Goal: Information Seeking & Learning: Understand process/instructions

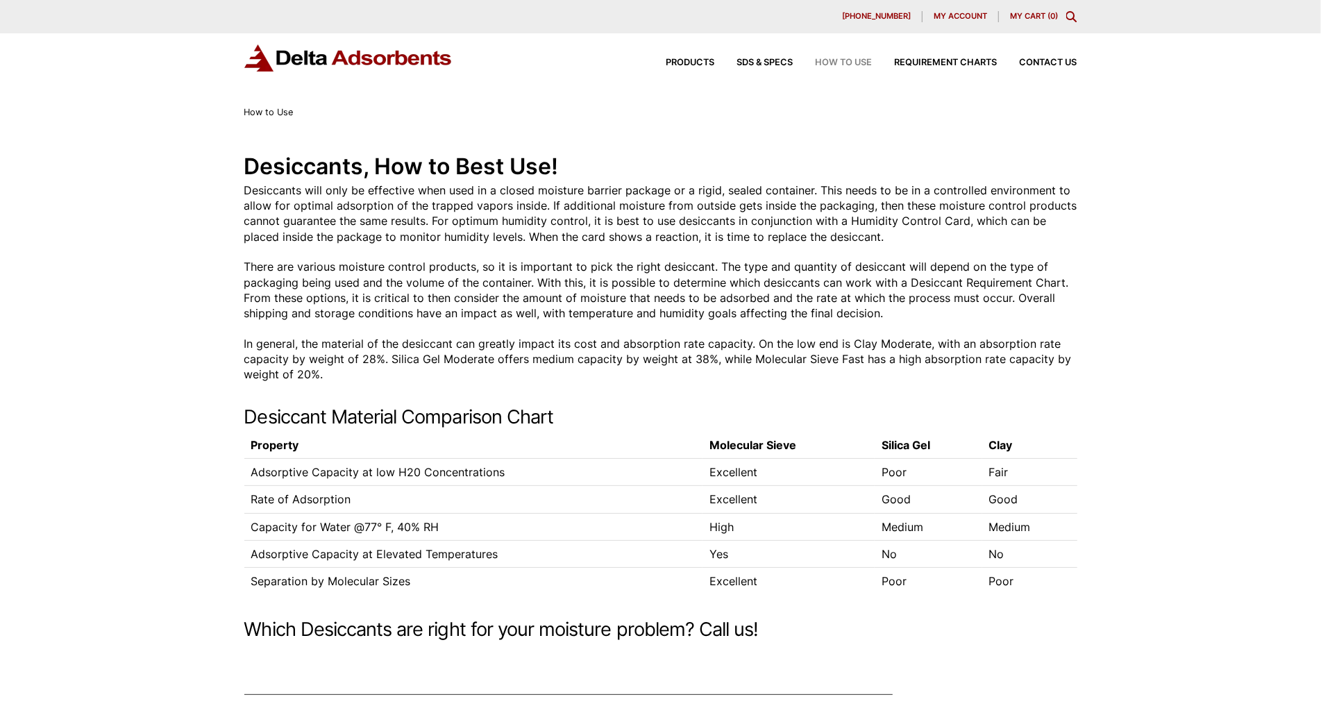
click at [105, 80] on div "Products SDS & SPECS How to Use Requirement Charts Contact Us" at bounding box center [660, 69] width 1321 height 72
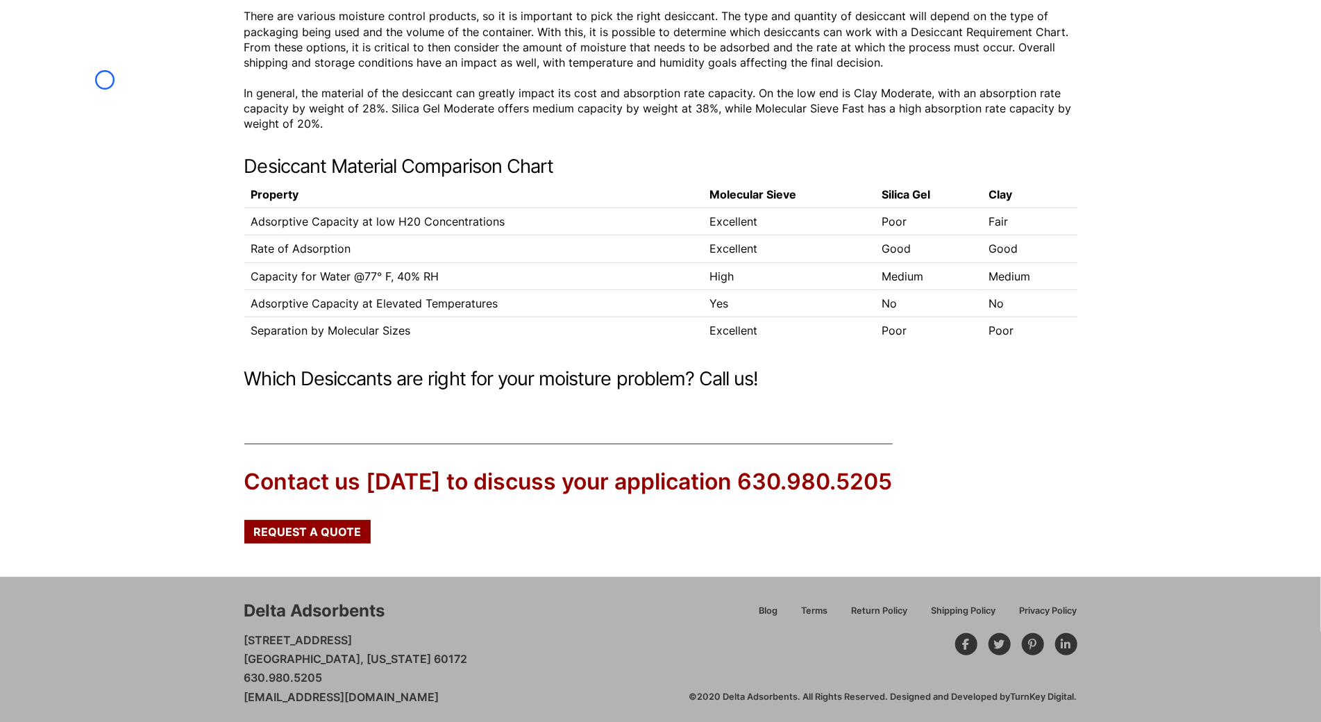
scroll to position [255, 0]
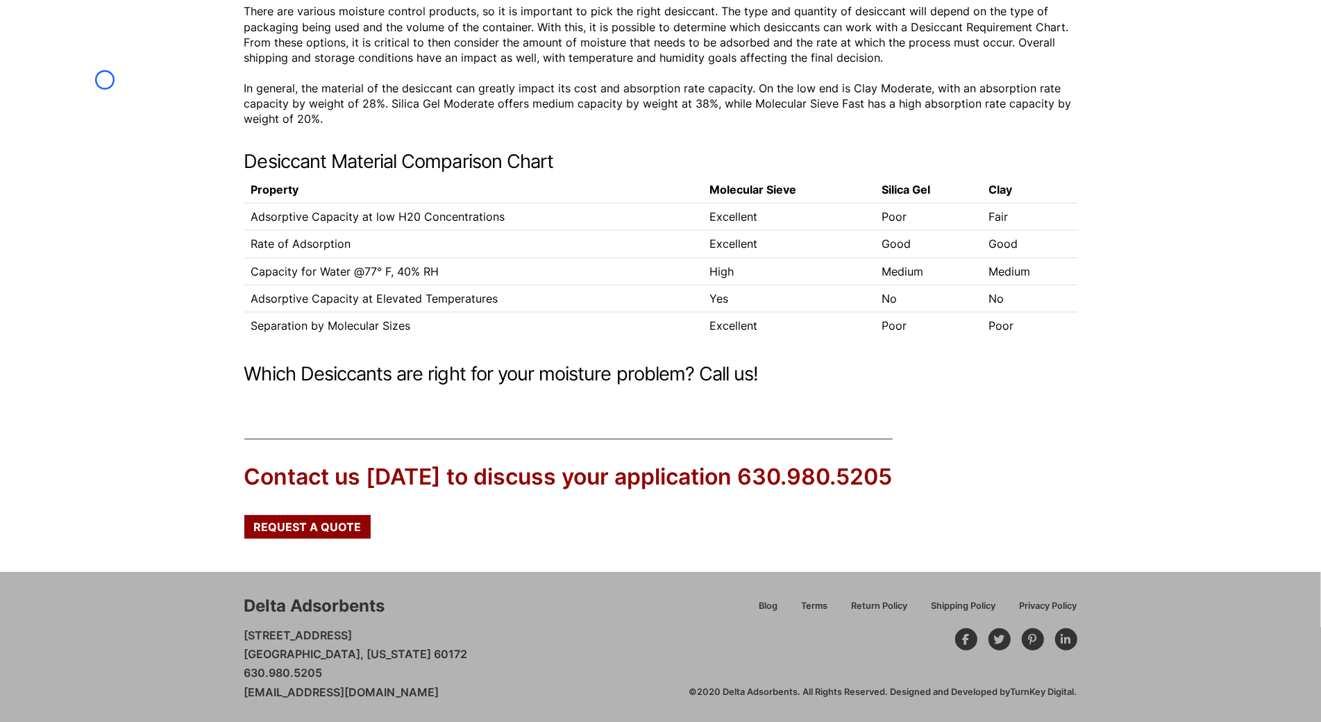
click at [105, 80] on div "Desiccants, How to Best Use! Desiccants will only be effective when used in a c…" at bounding box center [660, 141] width 1321 height 553
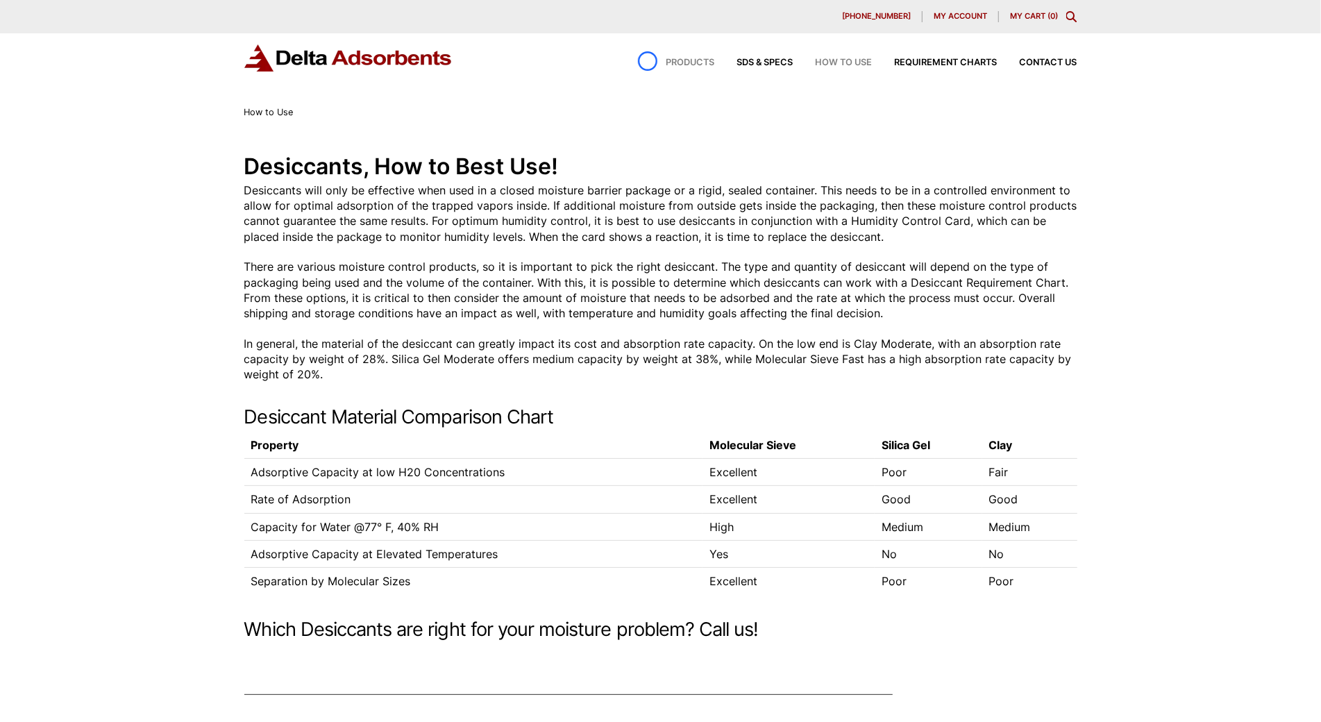
click at [648, 61] on div "Products" at bounding box center [679, 62] width 71 height 9
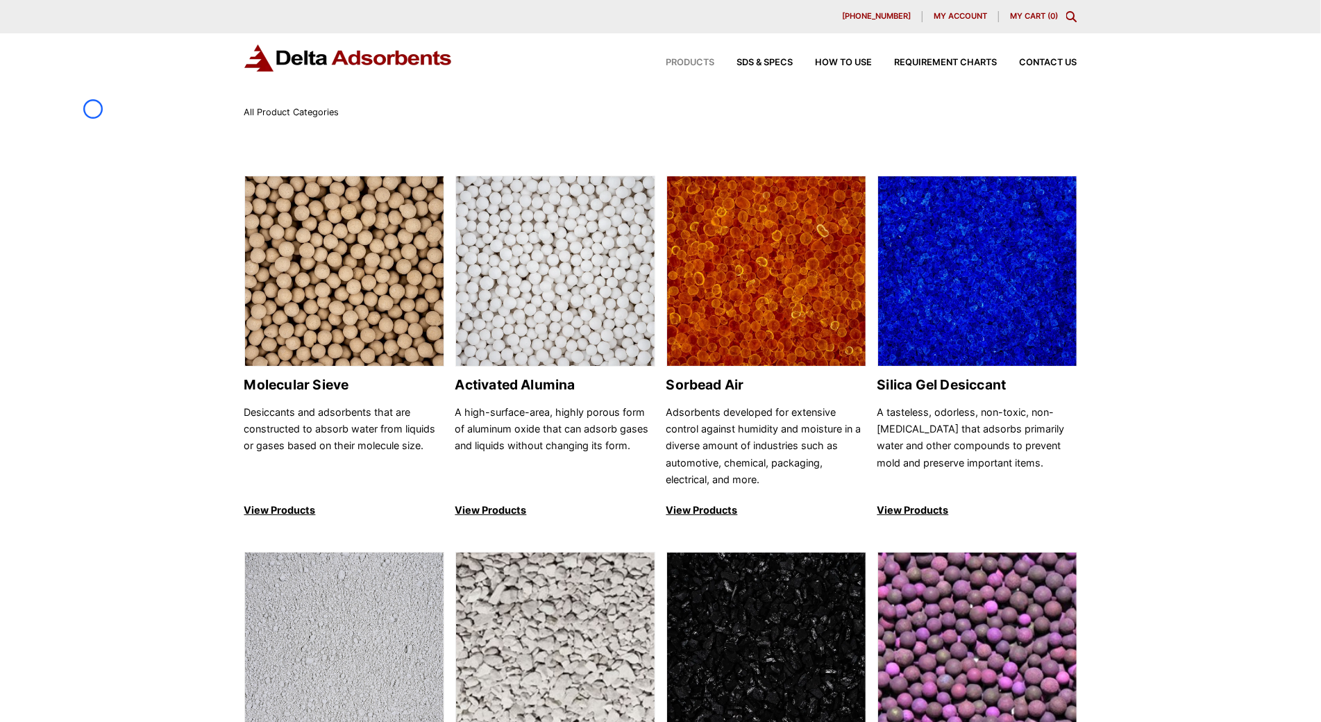
click at [93, 109] on div "All Product Categories" at bounding box center [660, 112] width 1321 height 15
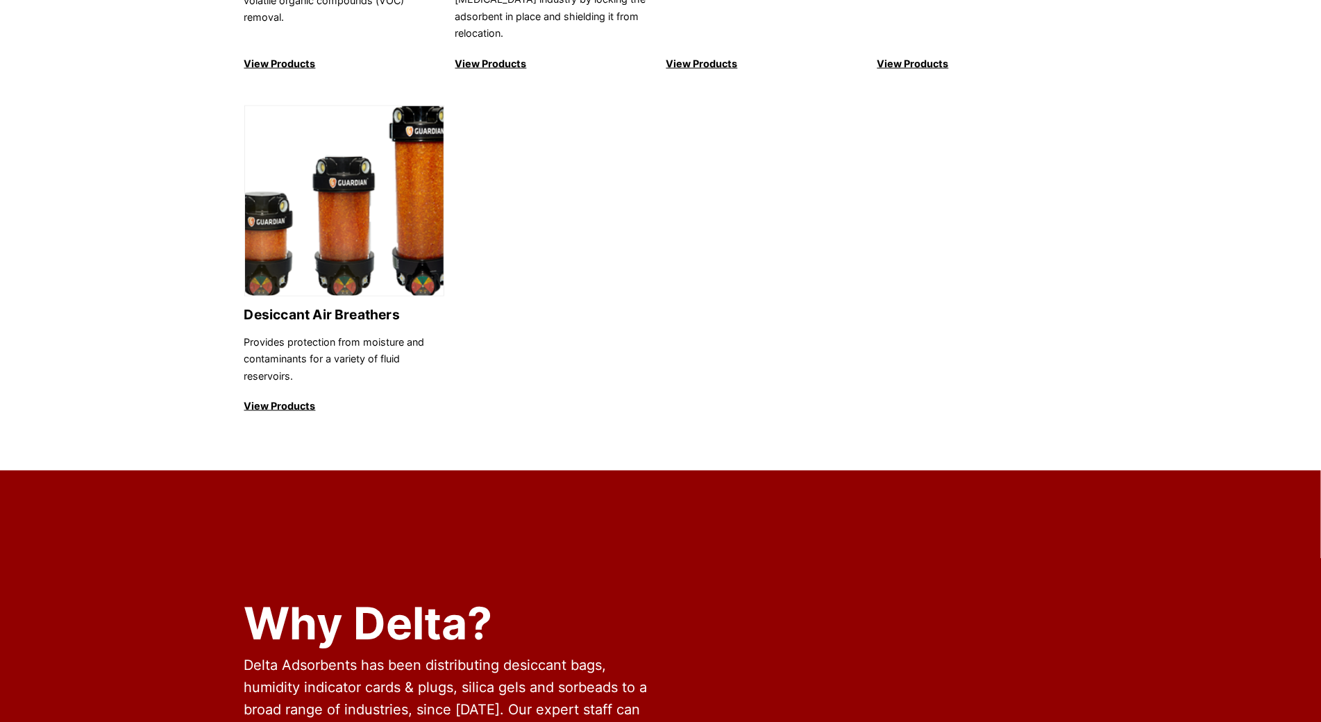
scroll to position [1635, 0]
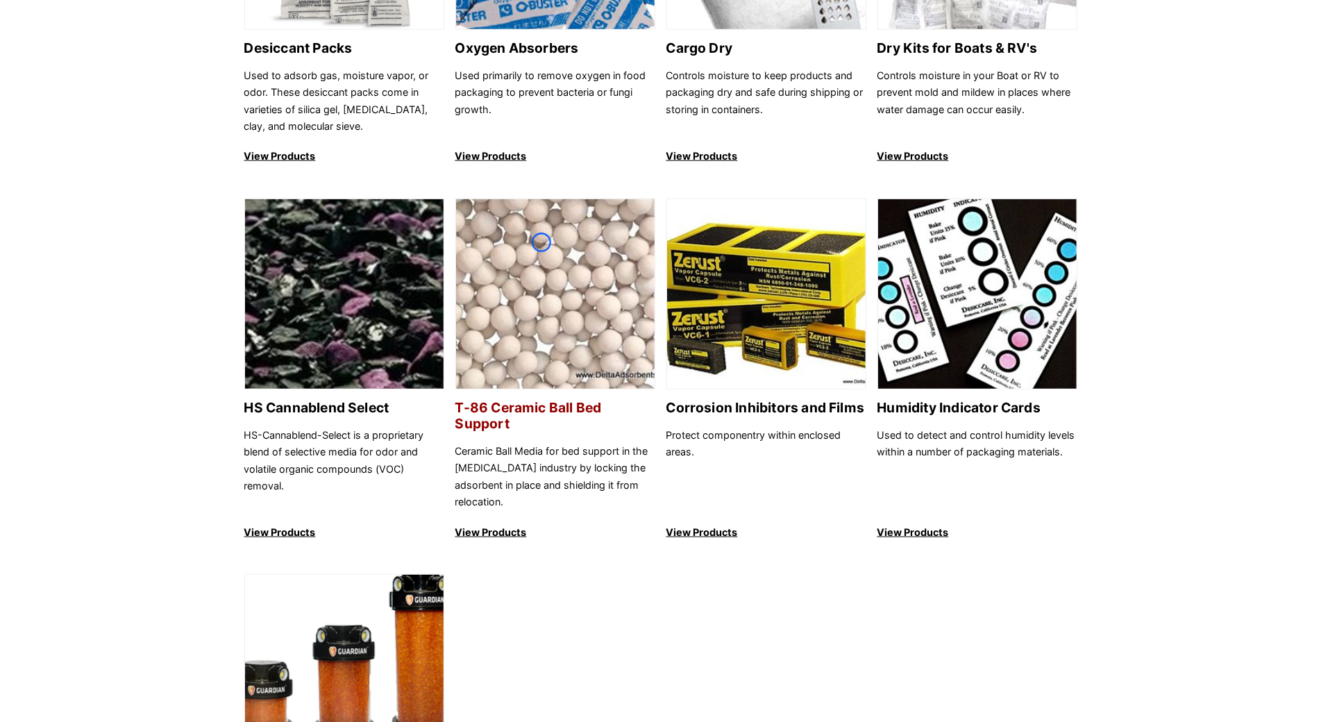
click at [541, 242] on img at bounding box center [555, 294] width 199 height 191
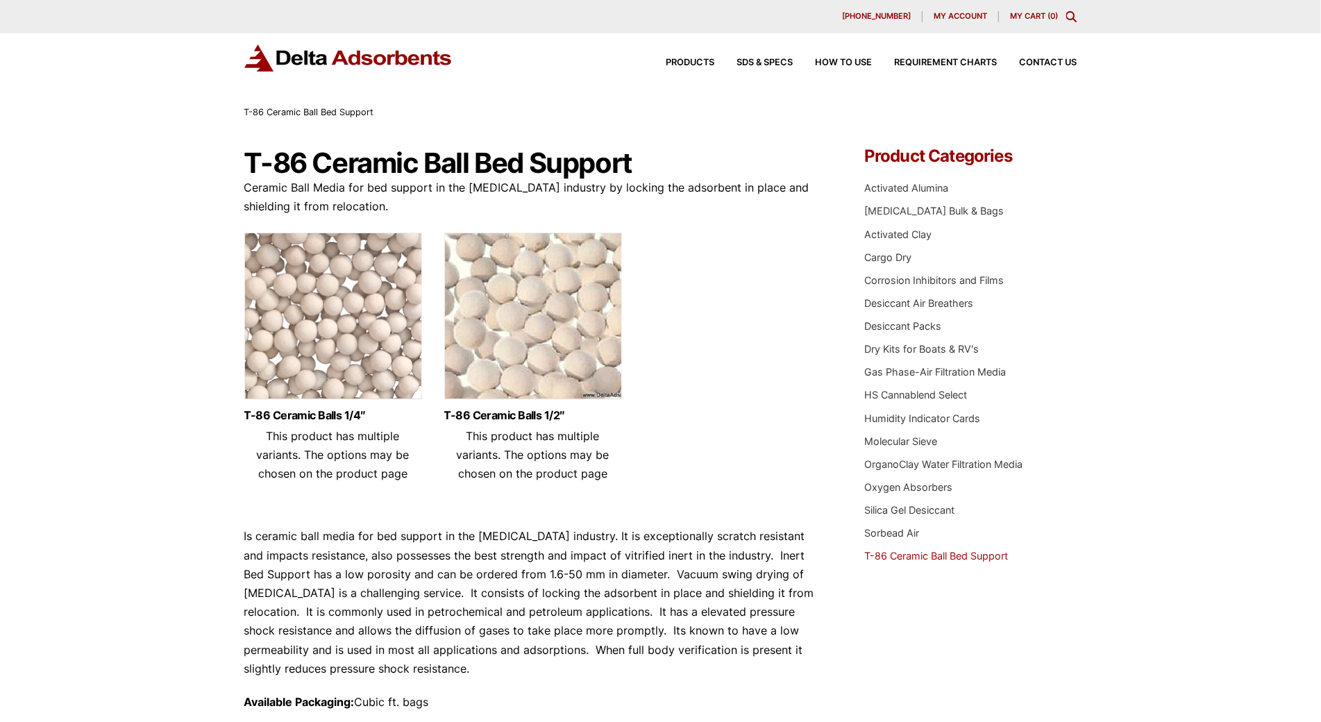
click at [105, 133] on div "Our website has detected that you are using an outdated browser that will preve…" at bounding box center [660, 547] width 1321 height 1095
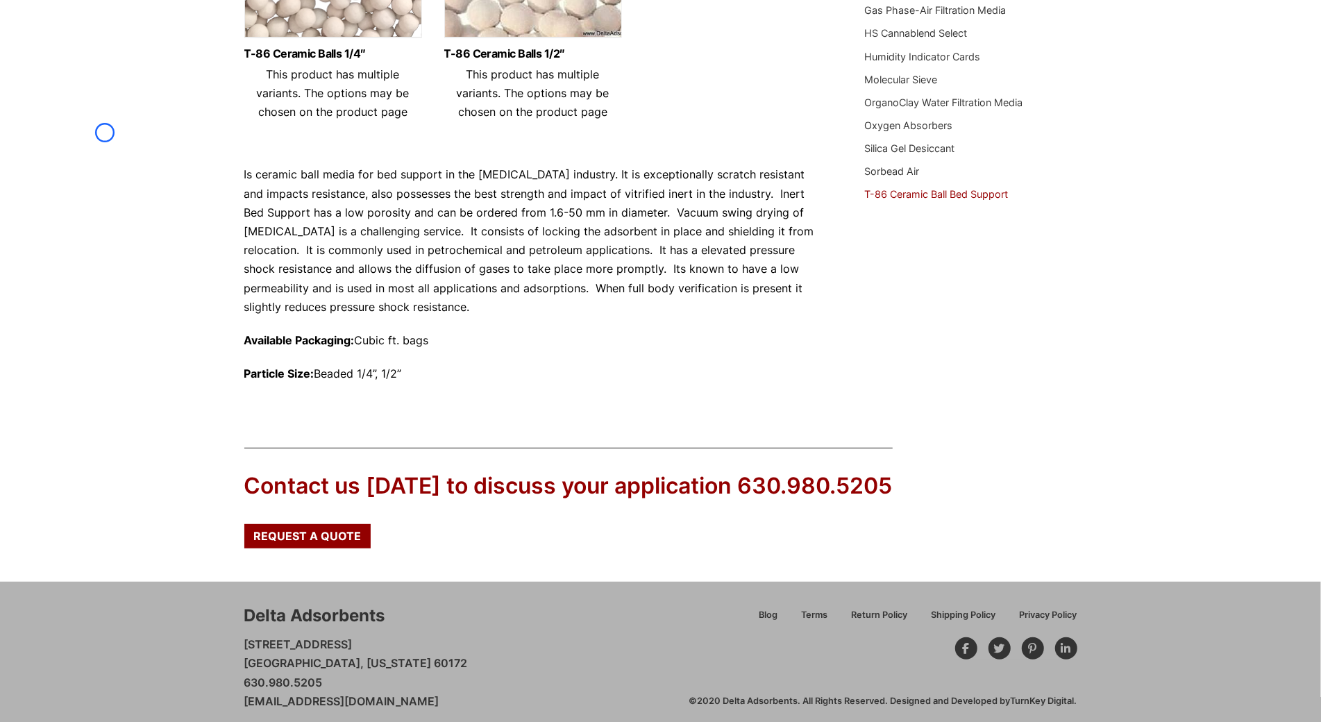
scroll to position [372, 0]
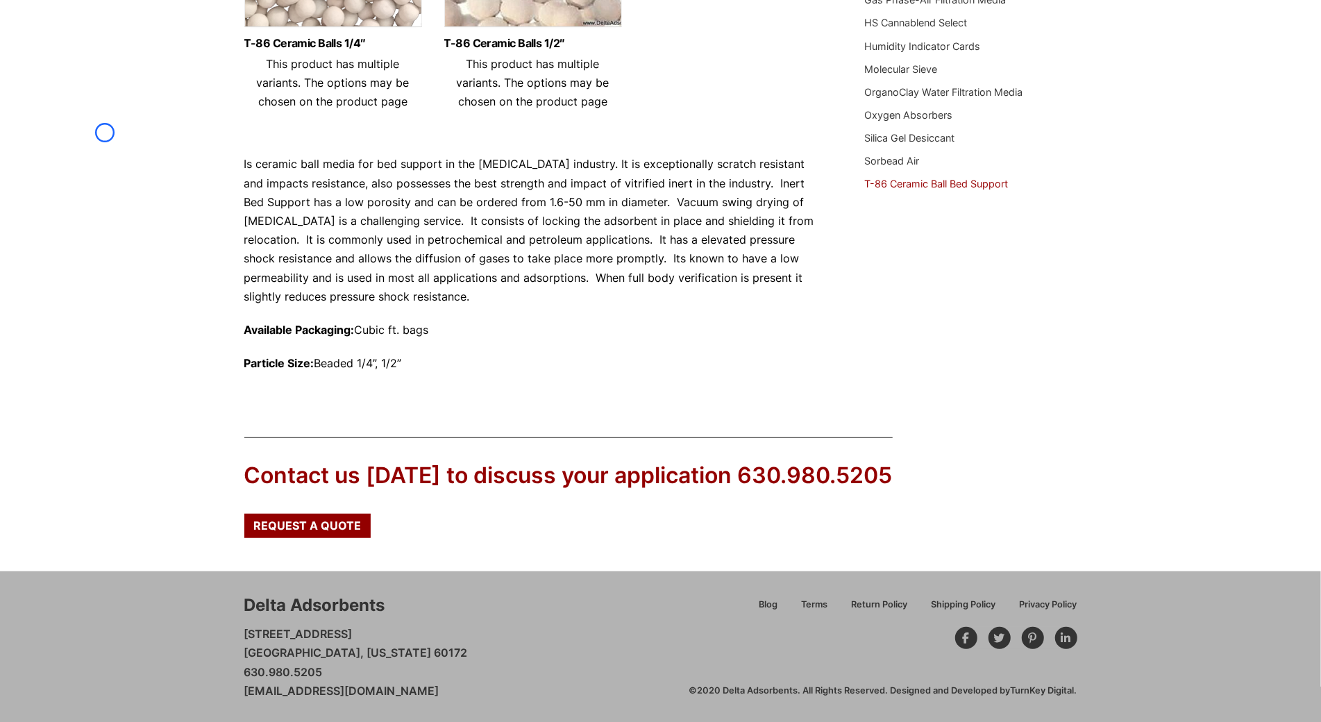
click at [105, 133] on div "Our website has detected that you are using an outdated browser that will preve…" at bounding box center [660, 175] width 1321 height 1095
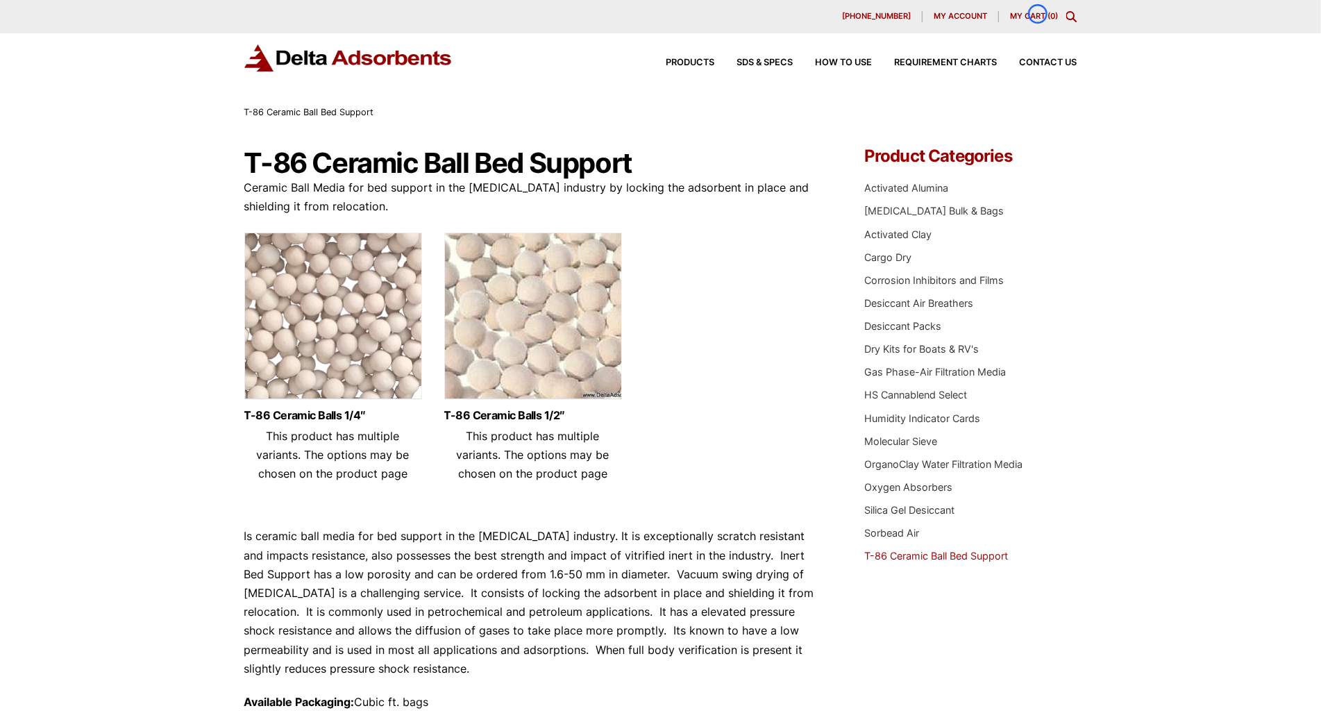
click at [1038, 14] on link "My Cart ( 0 )" at bounding box center [1034, 16] width 48 height 10
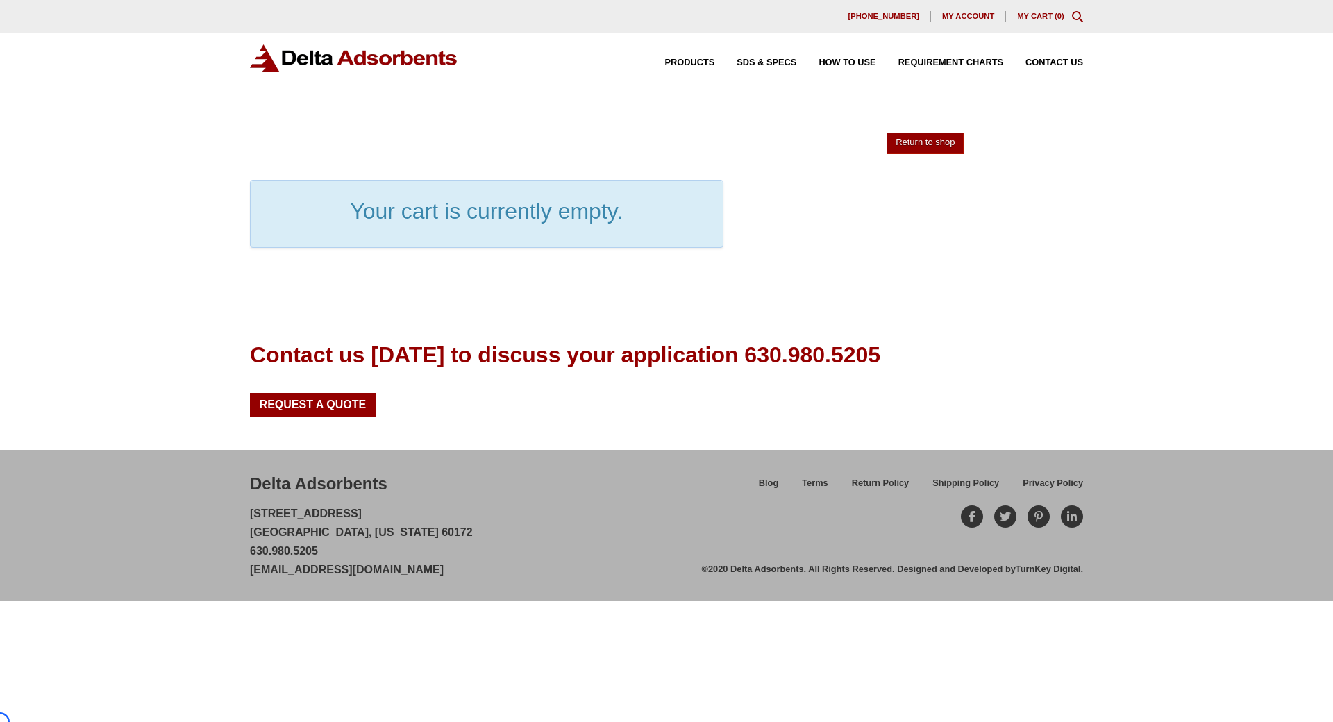
click at [100, 115] on div "Our website has detected that you are using an outdated browser that will preve…" at bounding box center [666, 361] width 1333 height 722
click at [914, 58] on span "Requirement Charts" at bounding box center [950, 62] width 105 height 9
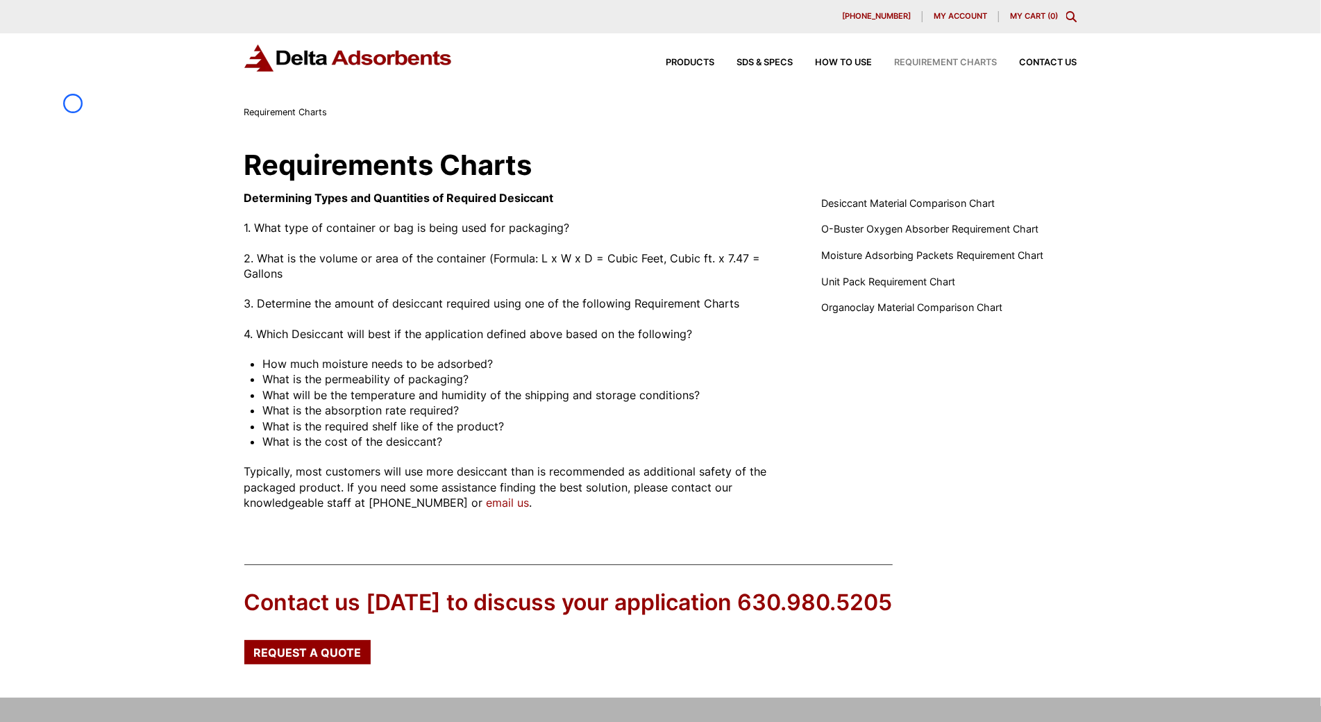
click at [73, 103] on div "Products SDS & SPECS How to Use Requirement Charts Contact Us" at bounding box center [660, 69] width 1321 height 72
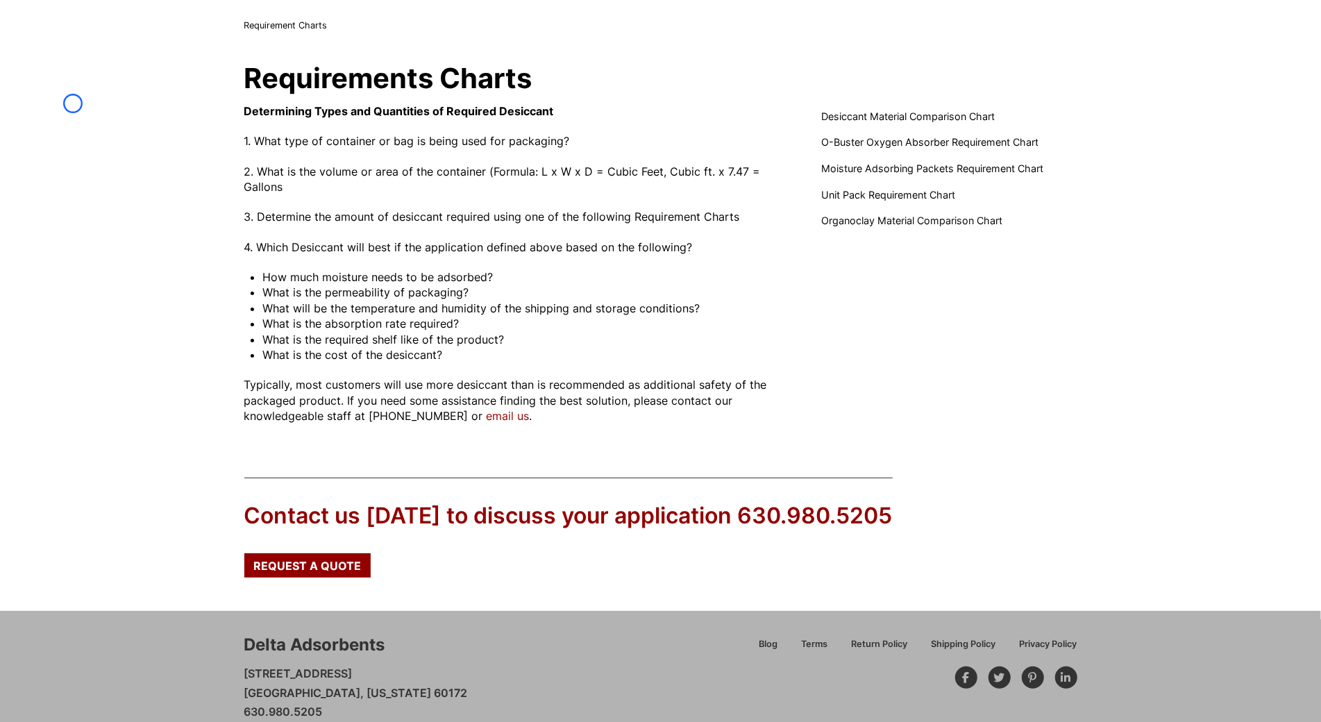
scroll to position [126, 0]
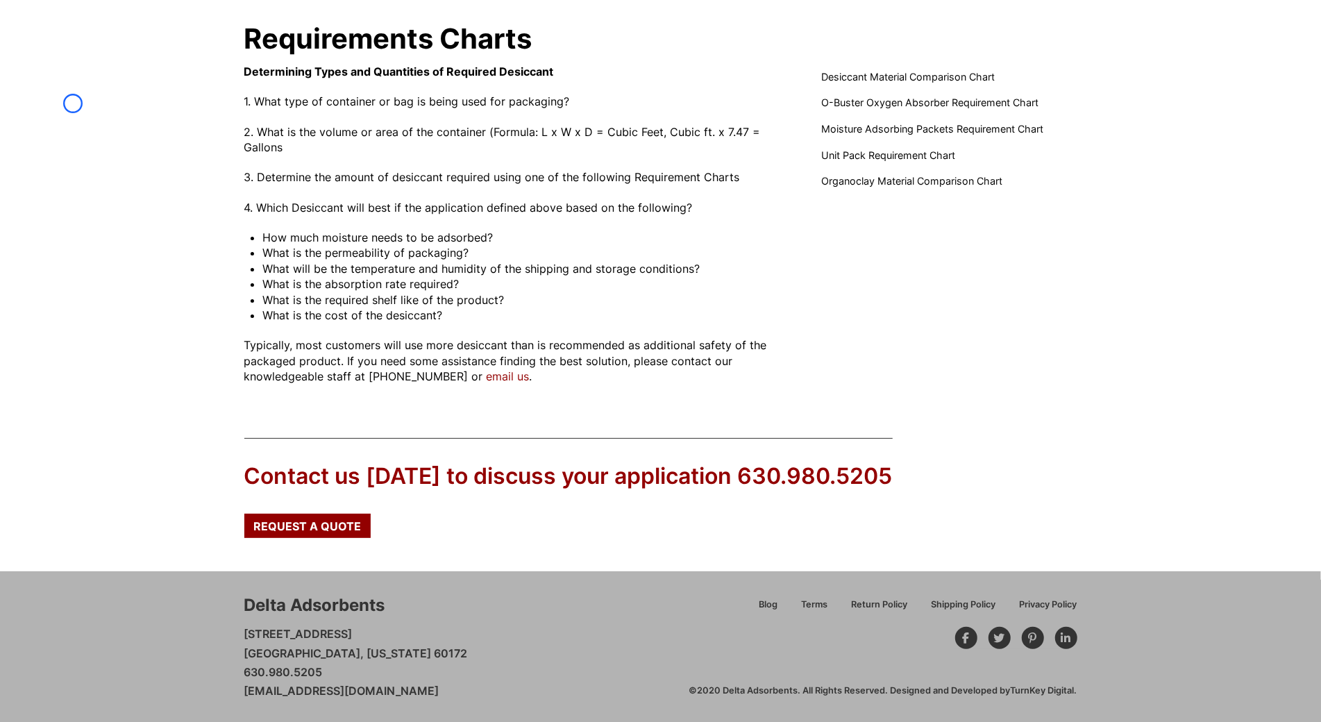
click at [73, 103] on div "Requirements Charts Determining Types and Quantities of Required Desiccant 1. W…" at bounding box center [660, 205] width 1321 height 422
